Goal: Communication & Community: Answer question/provide support

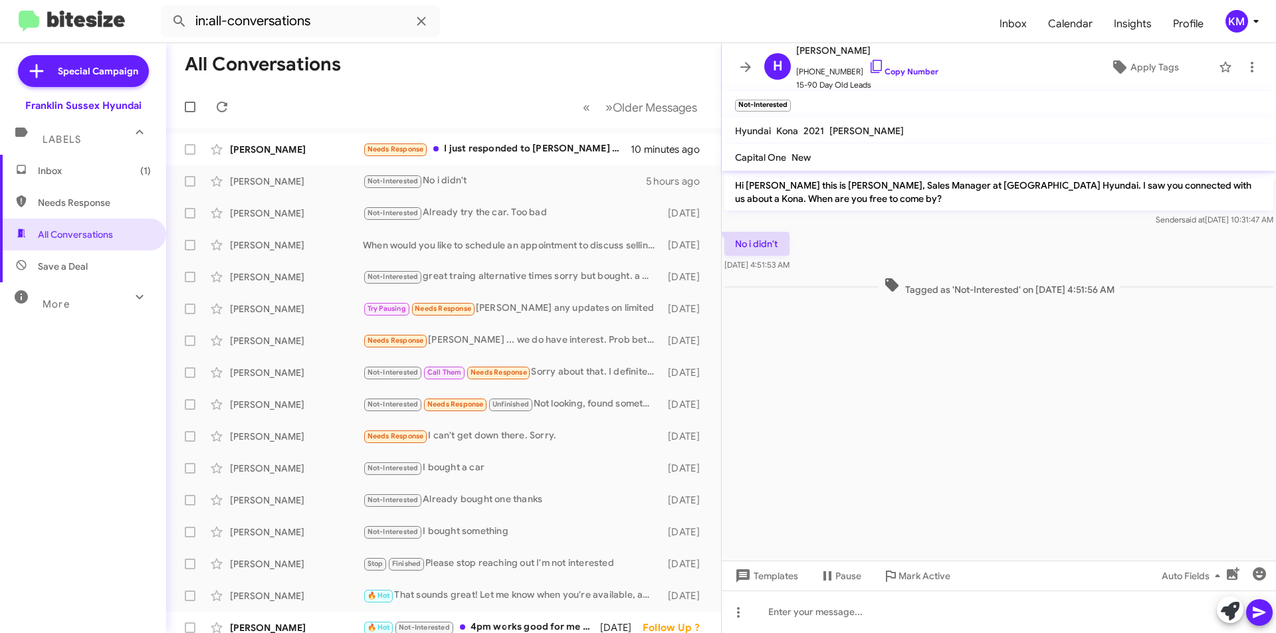
click at [518, 153] on div "Needs Response I just responded to [PERSON_NAME] who sent me an email." at bounding box center [497, 149] width 268 height 15
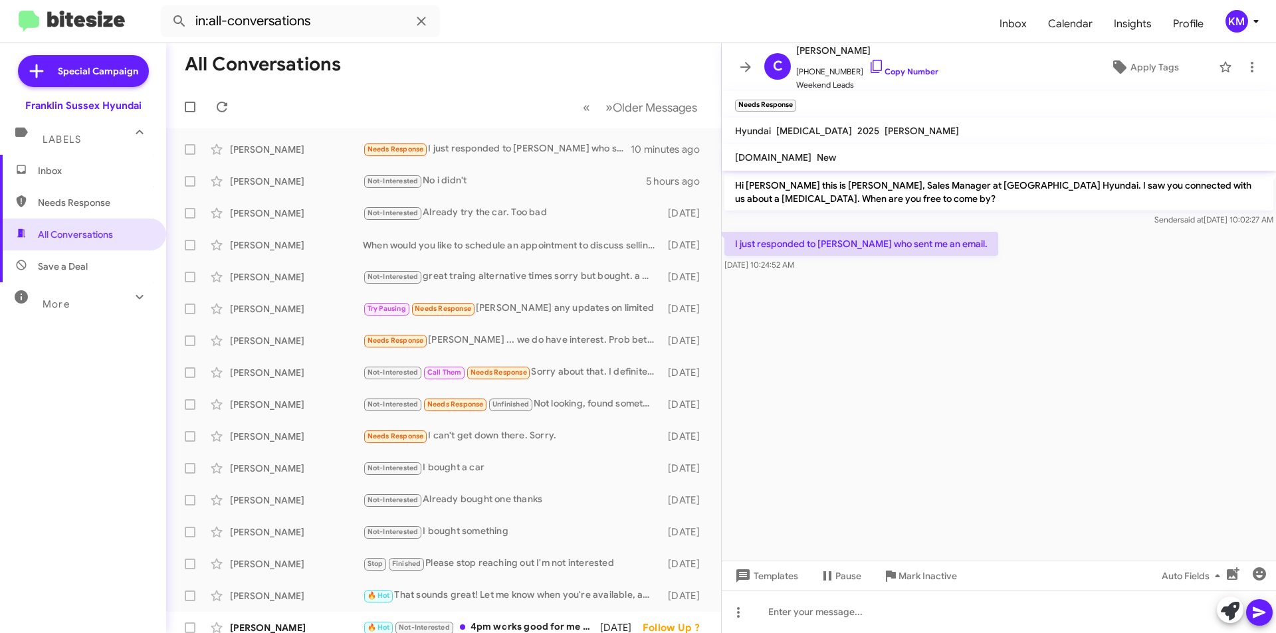
drag, startPoint x: 863, startPoint y: 53, endPoint x: 835, endPoint y: 56, distance: 28.1
click at [835, 56] on span "[PERSON_NAME]" at bounding box center [867, 51] width 142 height 16
copy span "Reina"
click at [92, 239] on span "All Conversations" at bounding box center [75, 234] width 75 height 13
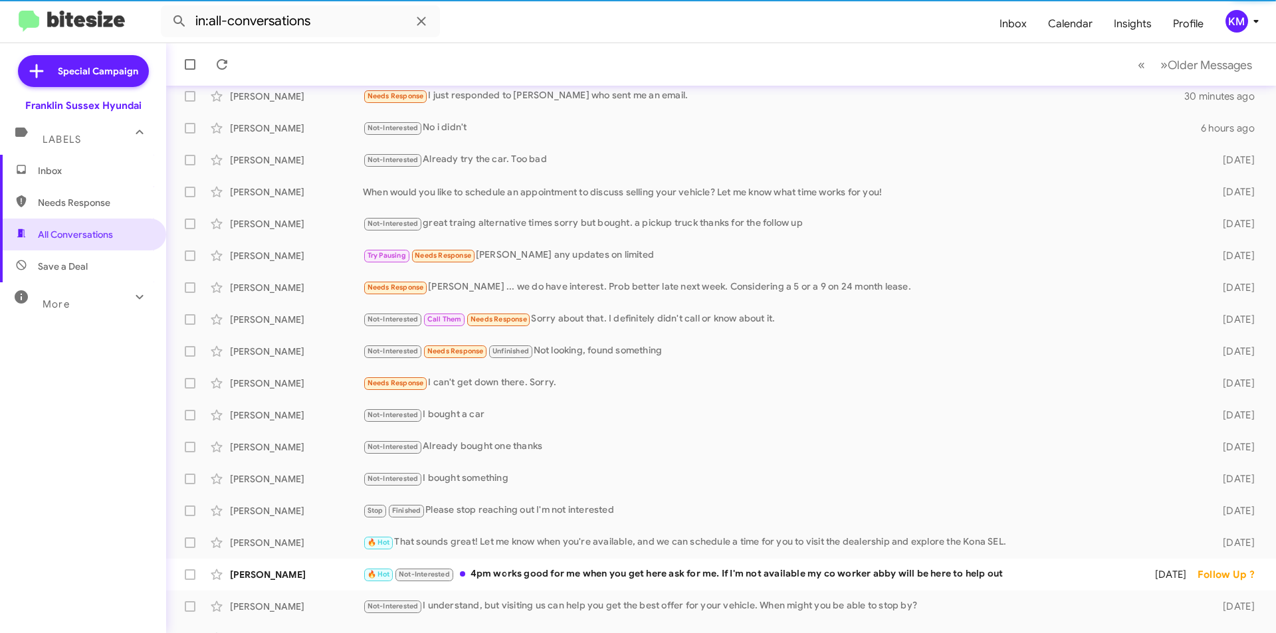
scroll to position [133, 0]
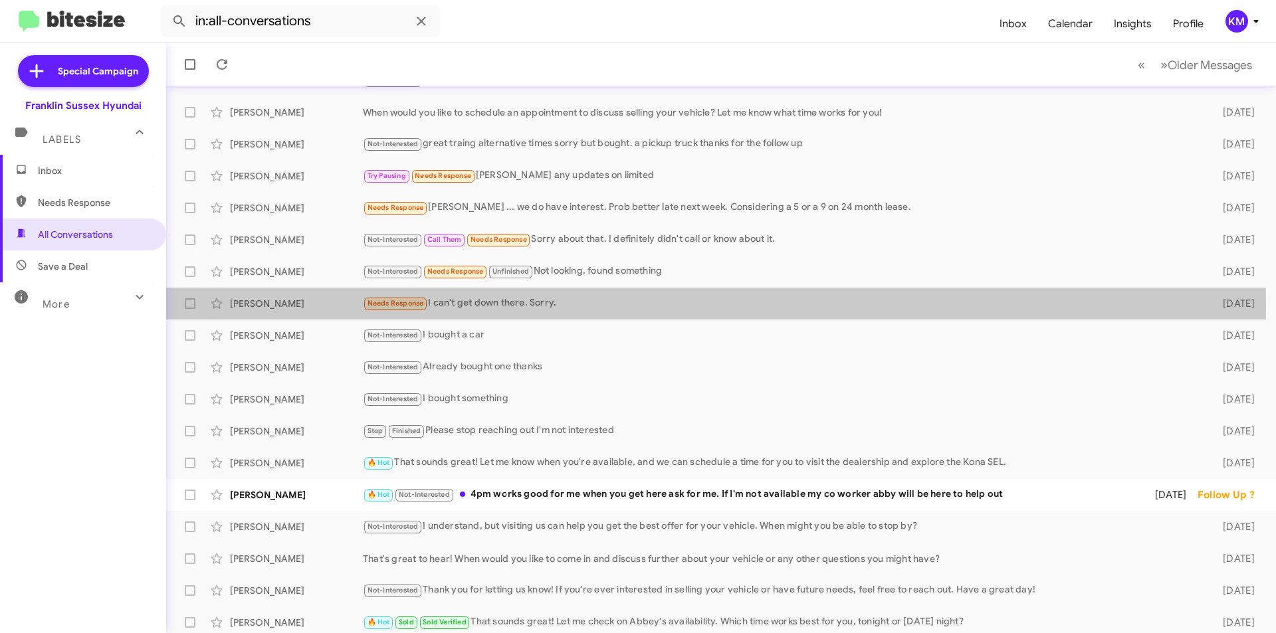
click at [458, 304] on div "Needs Response I can't get down there. Sorry." at bounding box center [782, 303] width 839 height 15
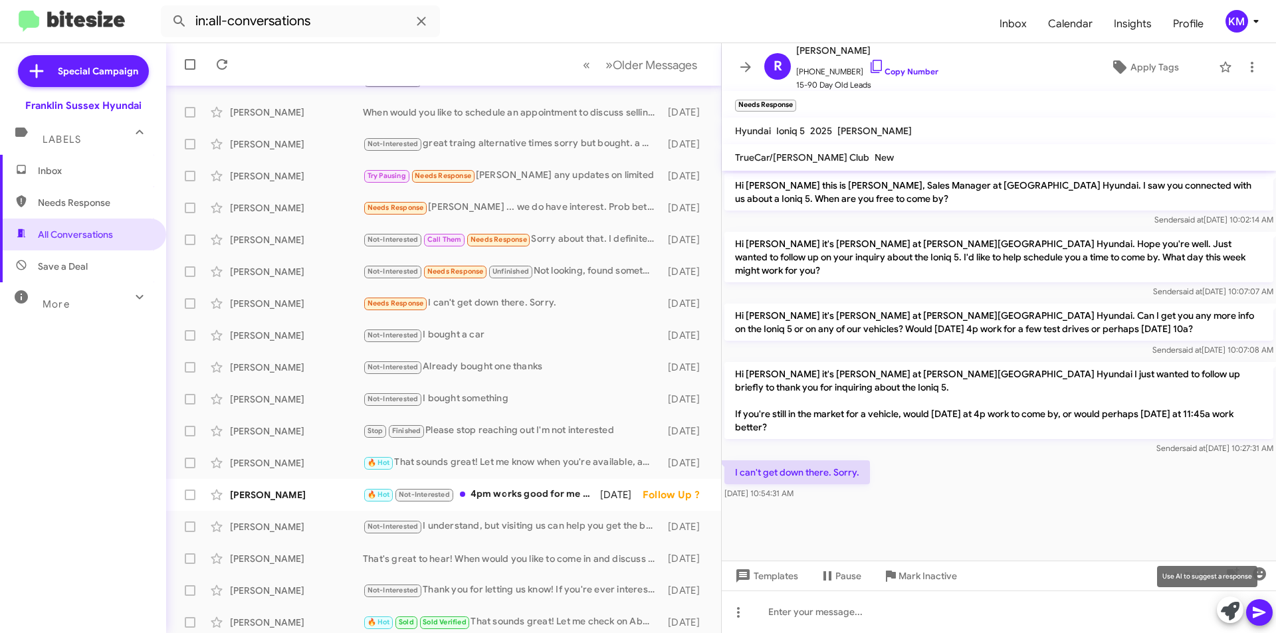
click at [1236, 605] on icon at bounding box center [1230, 611] width 19 height 19
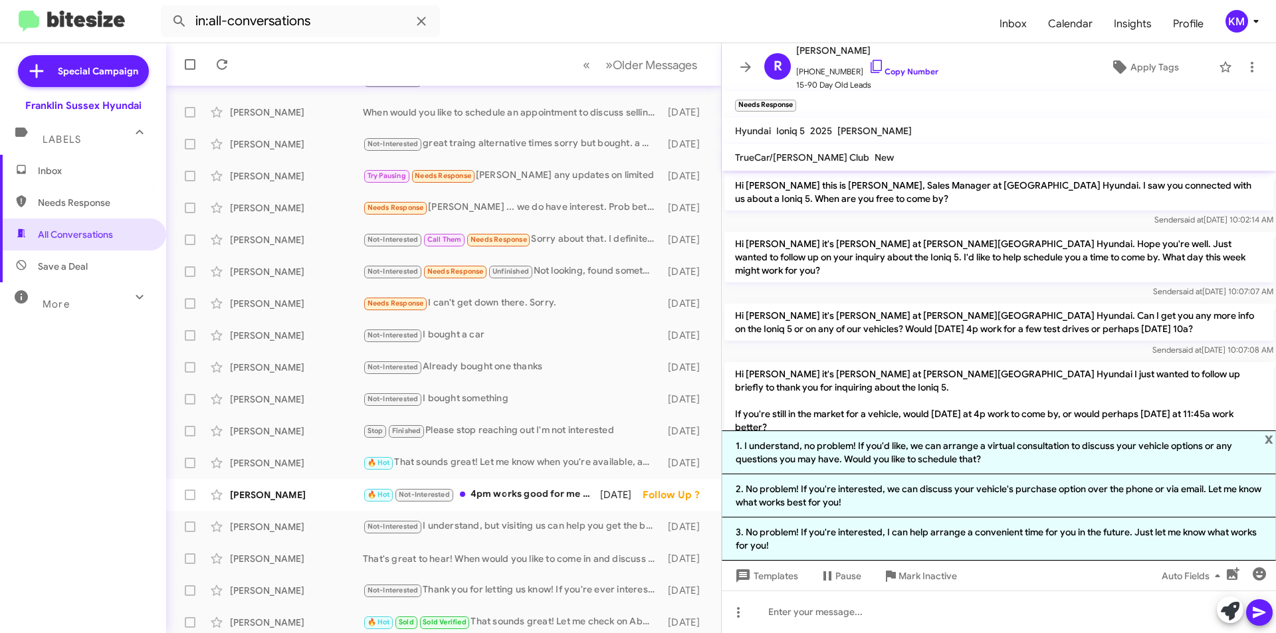
click at [928, 490] on li "2. No problem! If you're interested, we can discuss your vehicle's purchase opt…" at bounding box center [999, 496] width 554 height 43
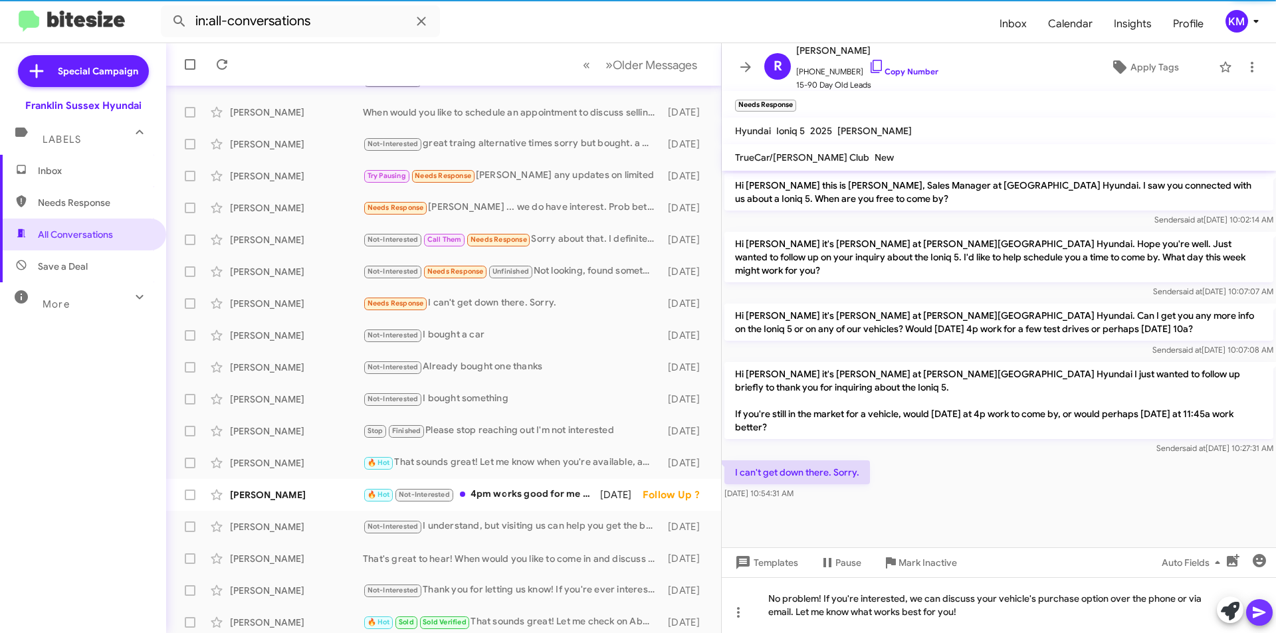
click at [1257, 619] on icon at bounding box center [1259, 613] width 16 height 16
